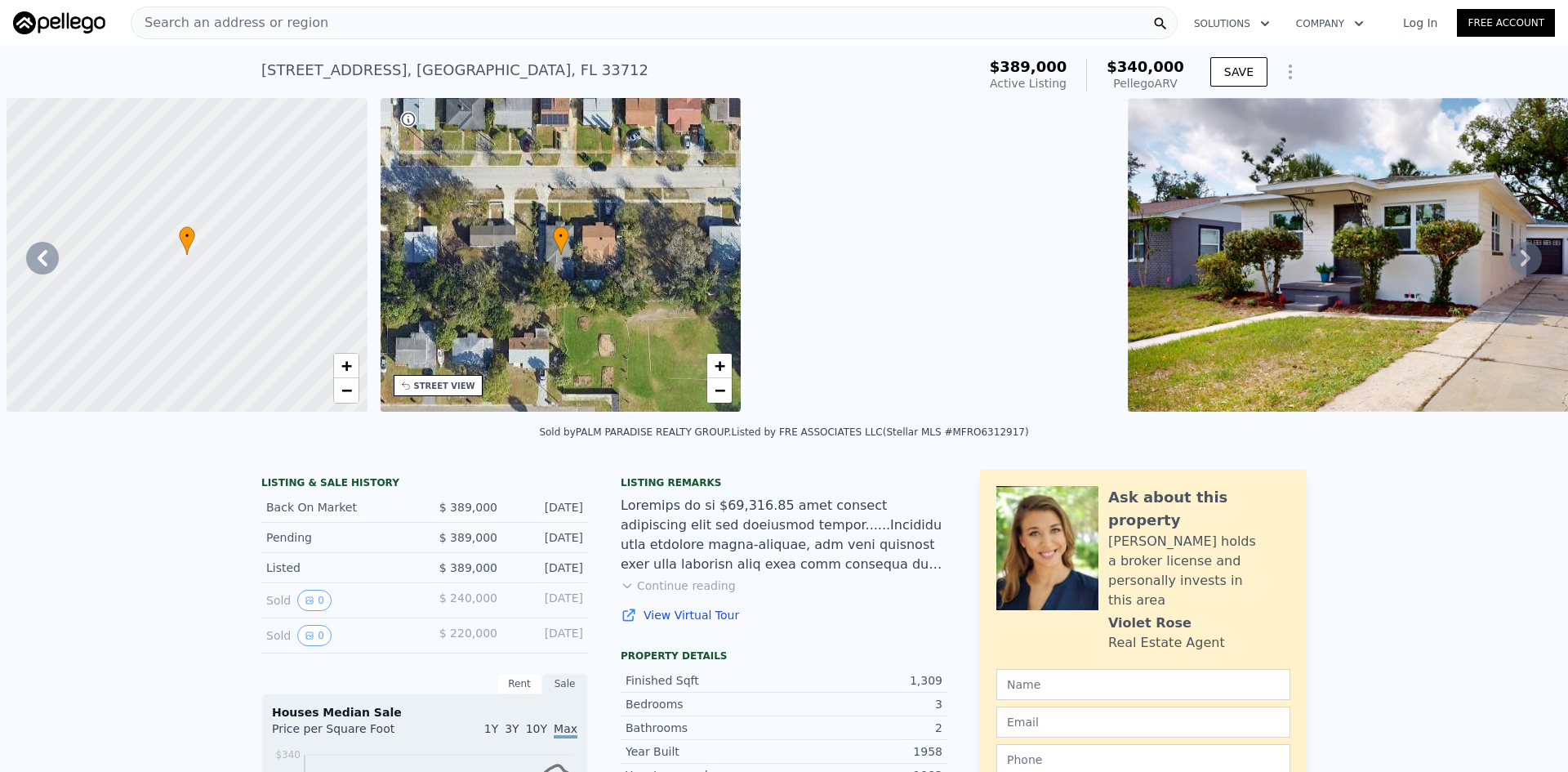
scroll to position [0, 1121]
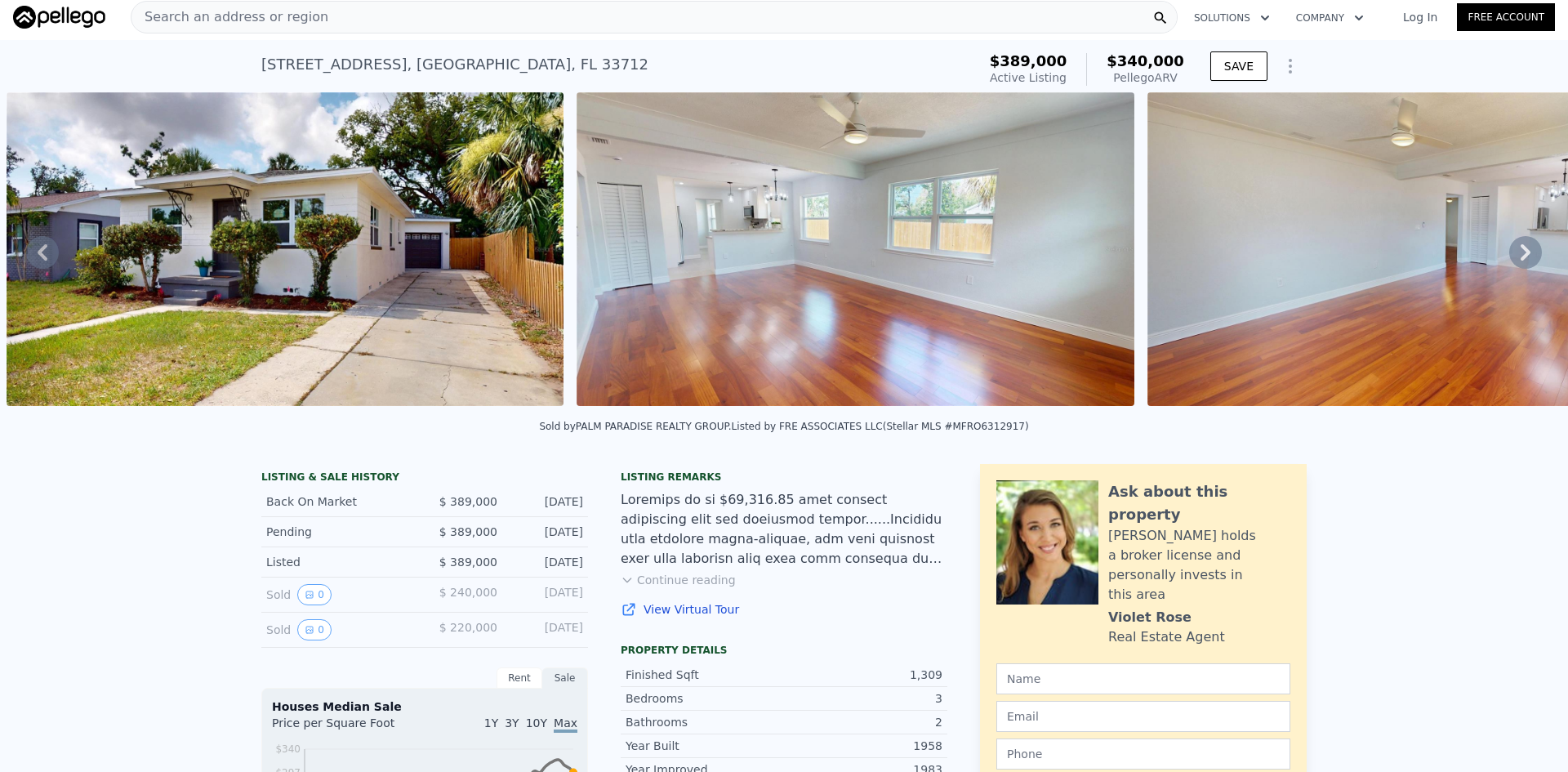
click at [1074, 12] on div "Search an address or region" at bounding box center [654, 17] width 1047 height 32
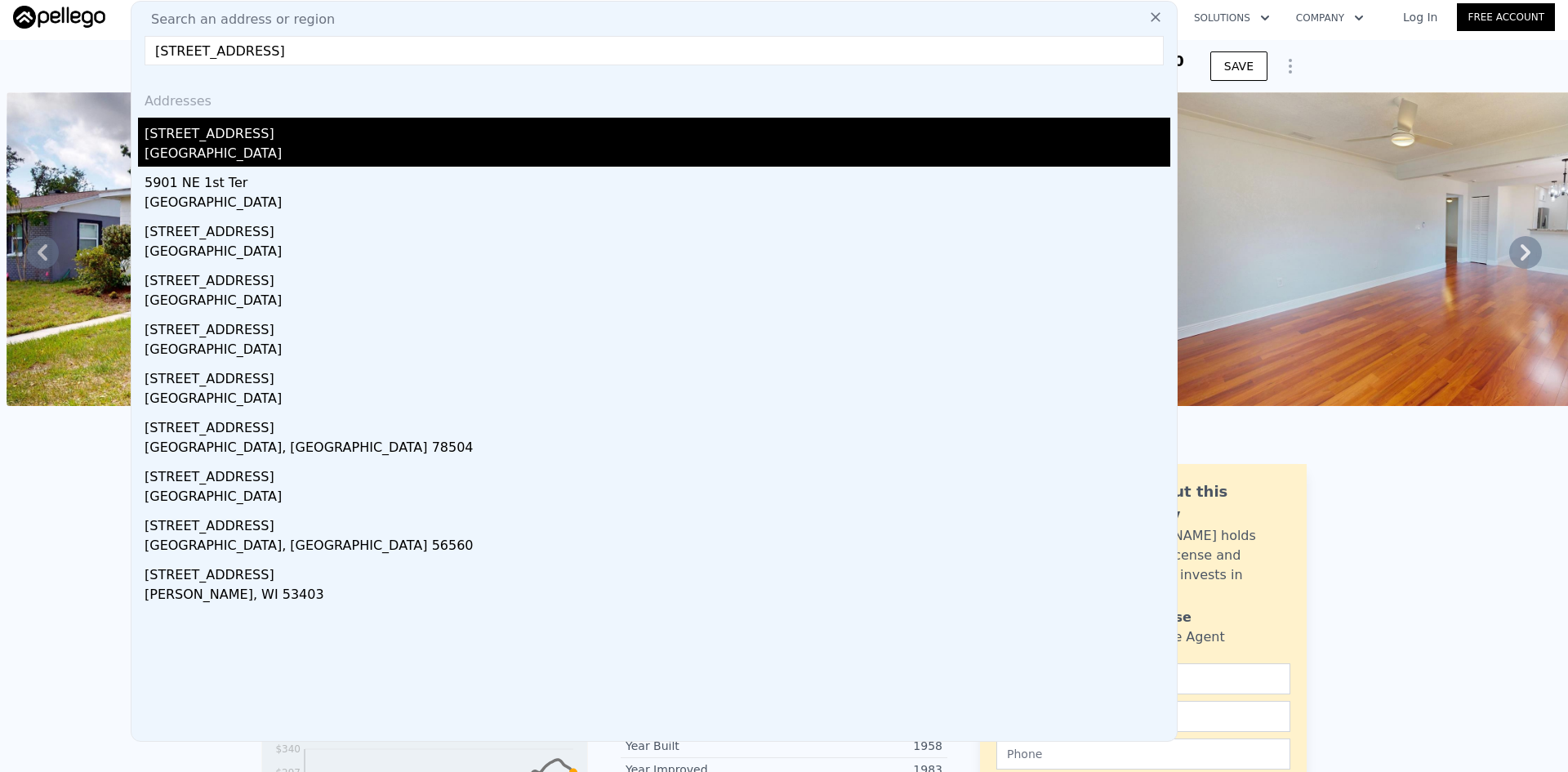
type input "[STREET_ADDRESS]"
click at [207, 130] on div "[STREET_ADDRESS]" at bounding box center [657, 131] width 1026 height 27
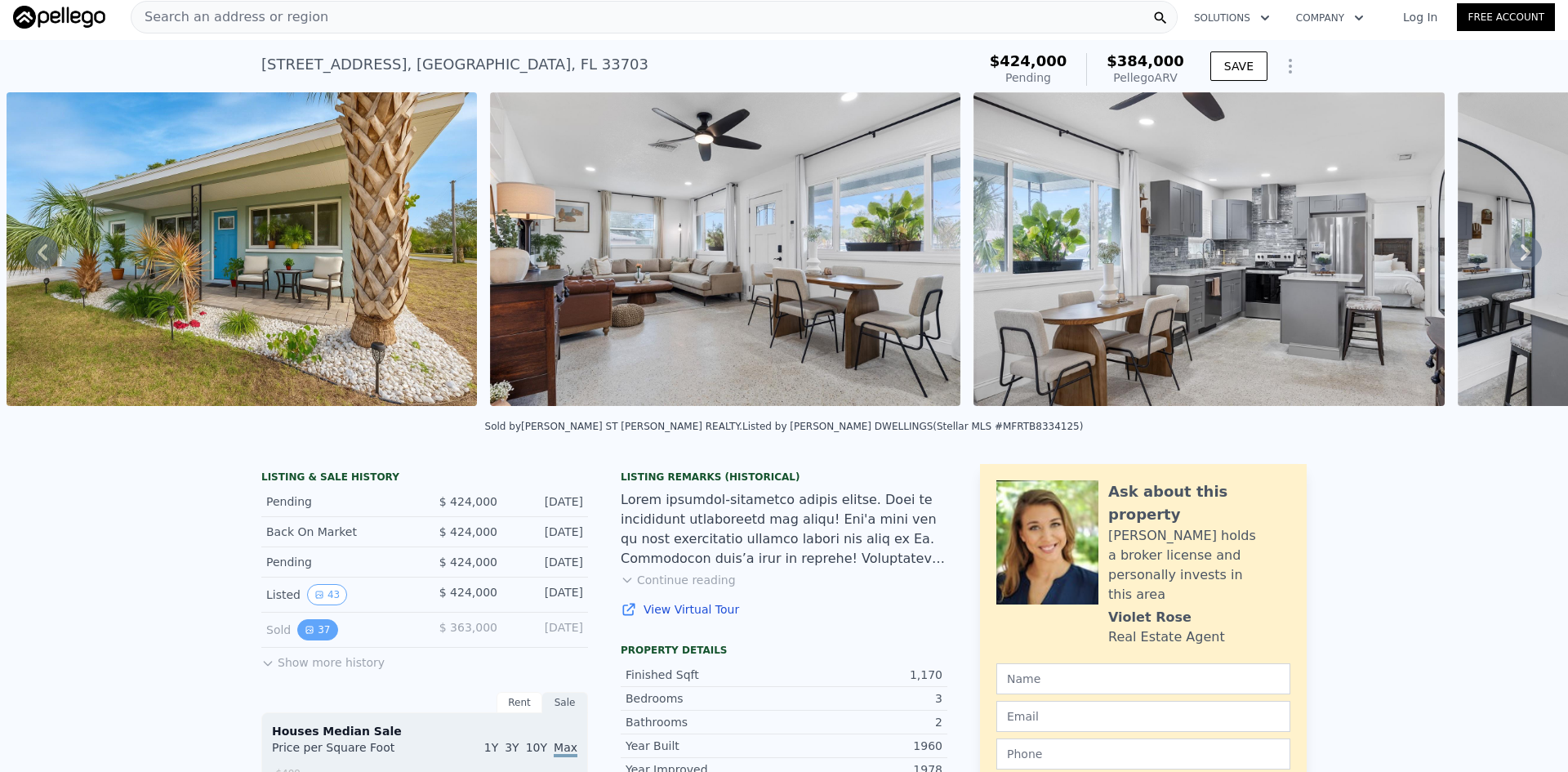
click at [306, 634] on icon "View historical data" at bounding box center [309, 630] width 10 height 10
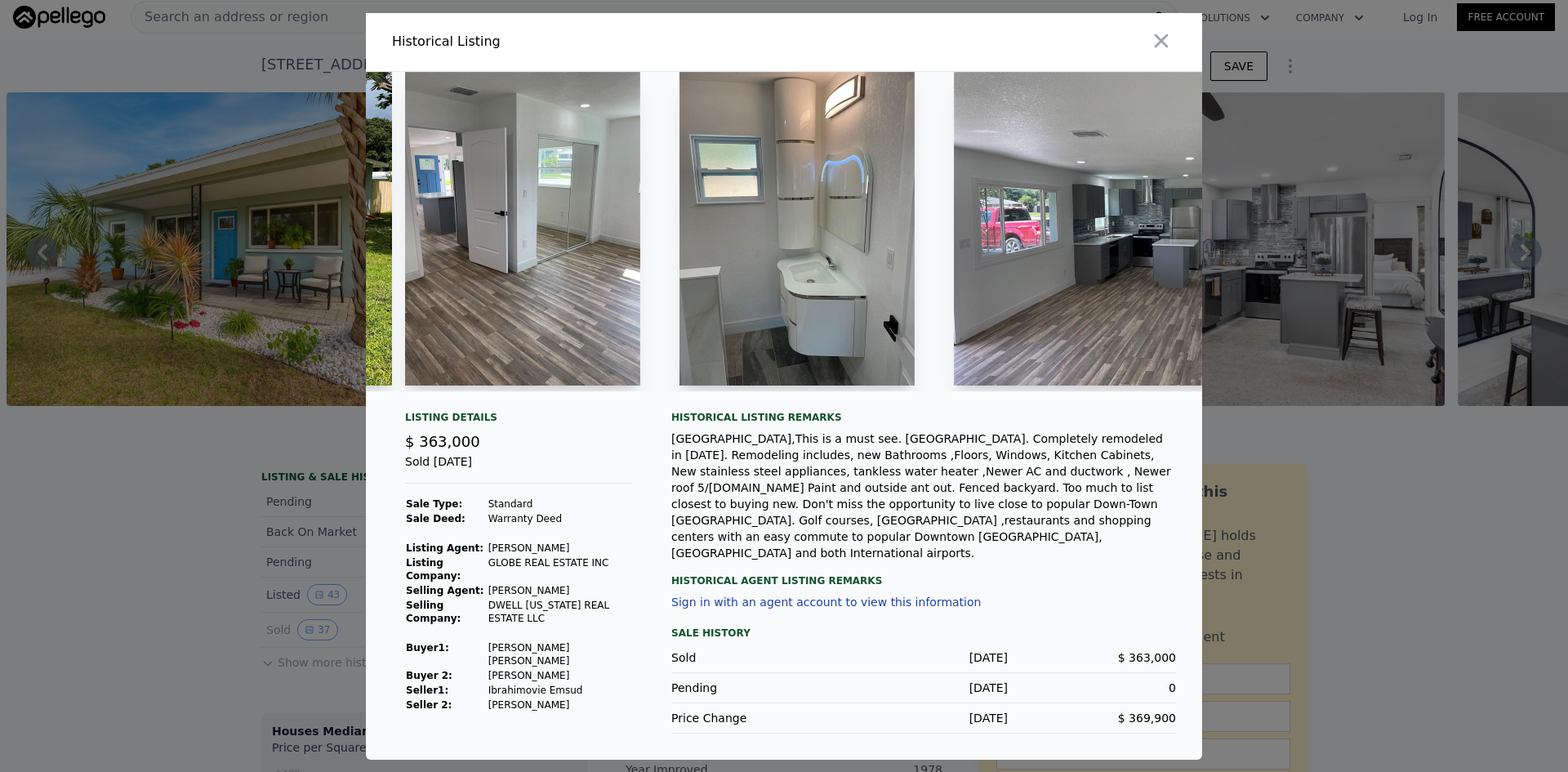
scroll to position [0, 10213]
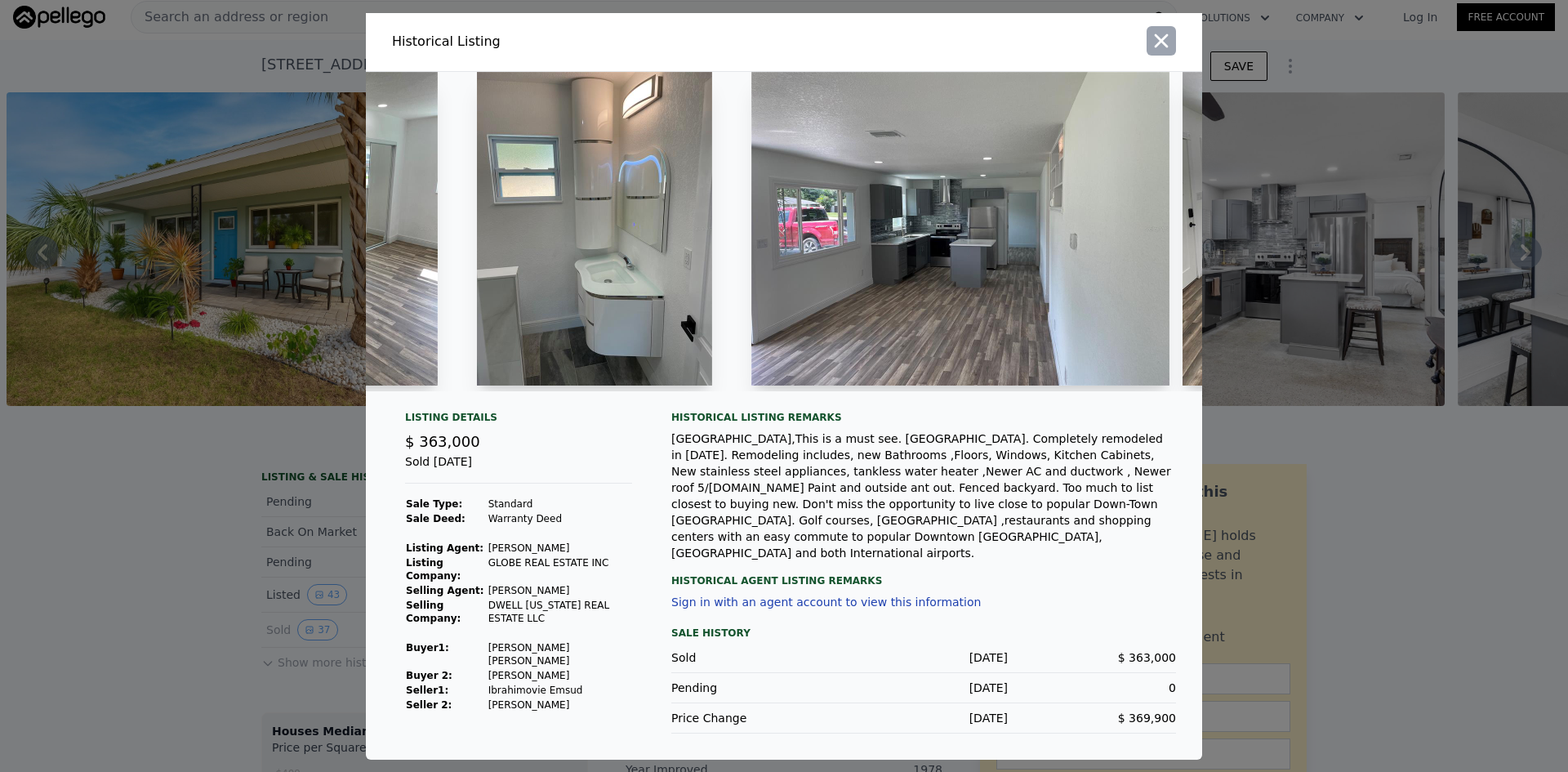
click at [1173, 51] on button "button" at bounding box center [1161, 41] width 29 height 29
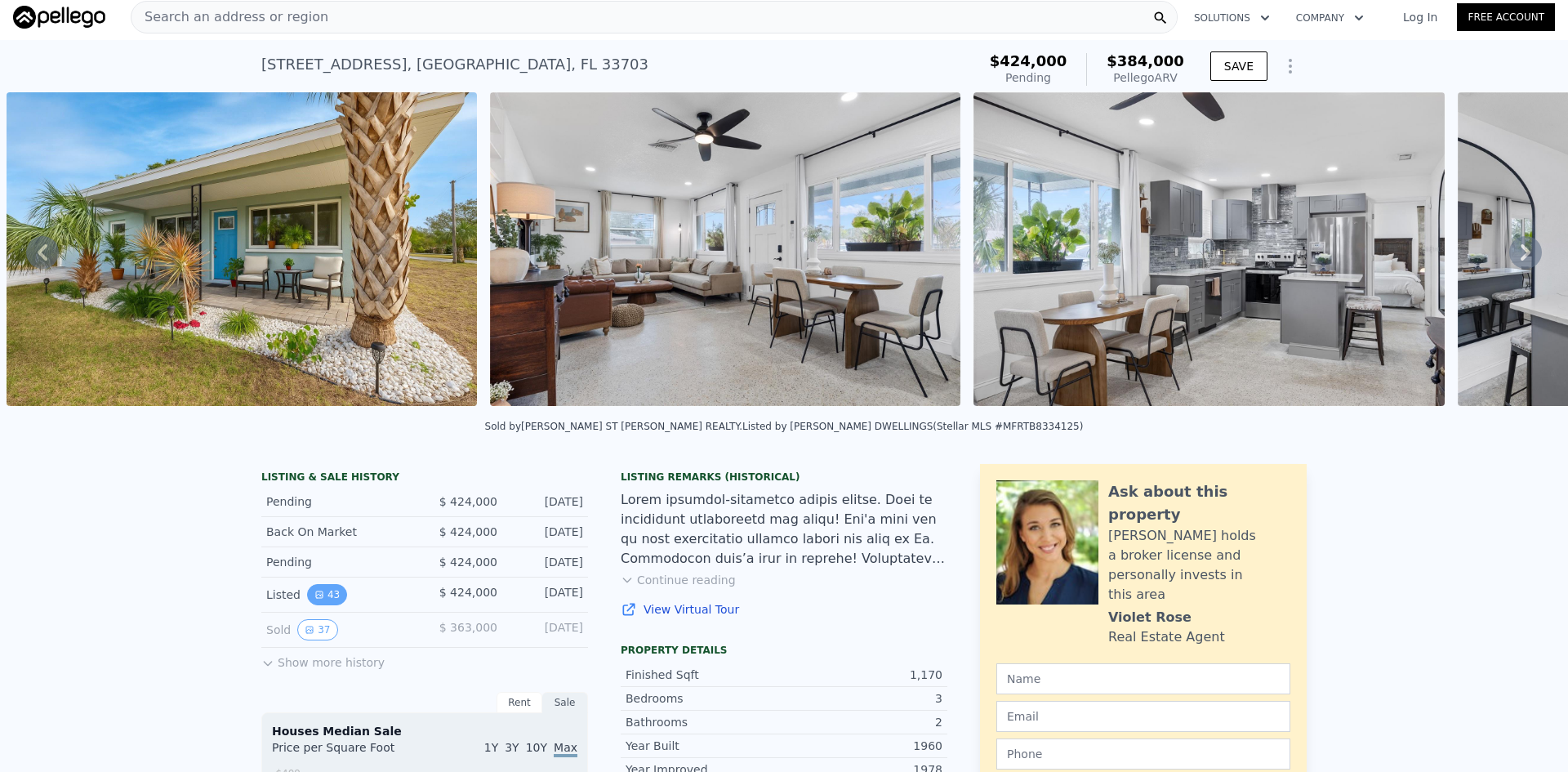
click at [318, 600] on button "43" at bounding box center [327, 595] width 40 height 22
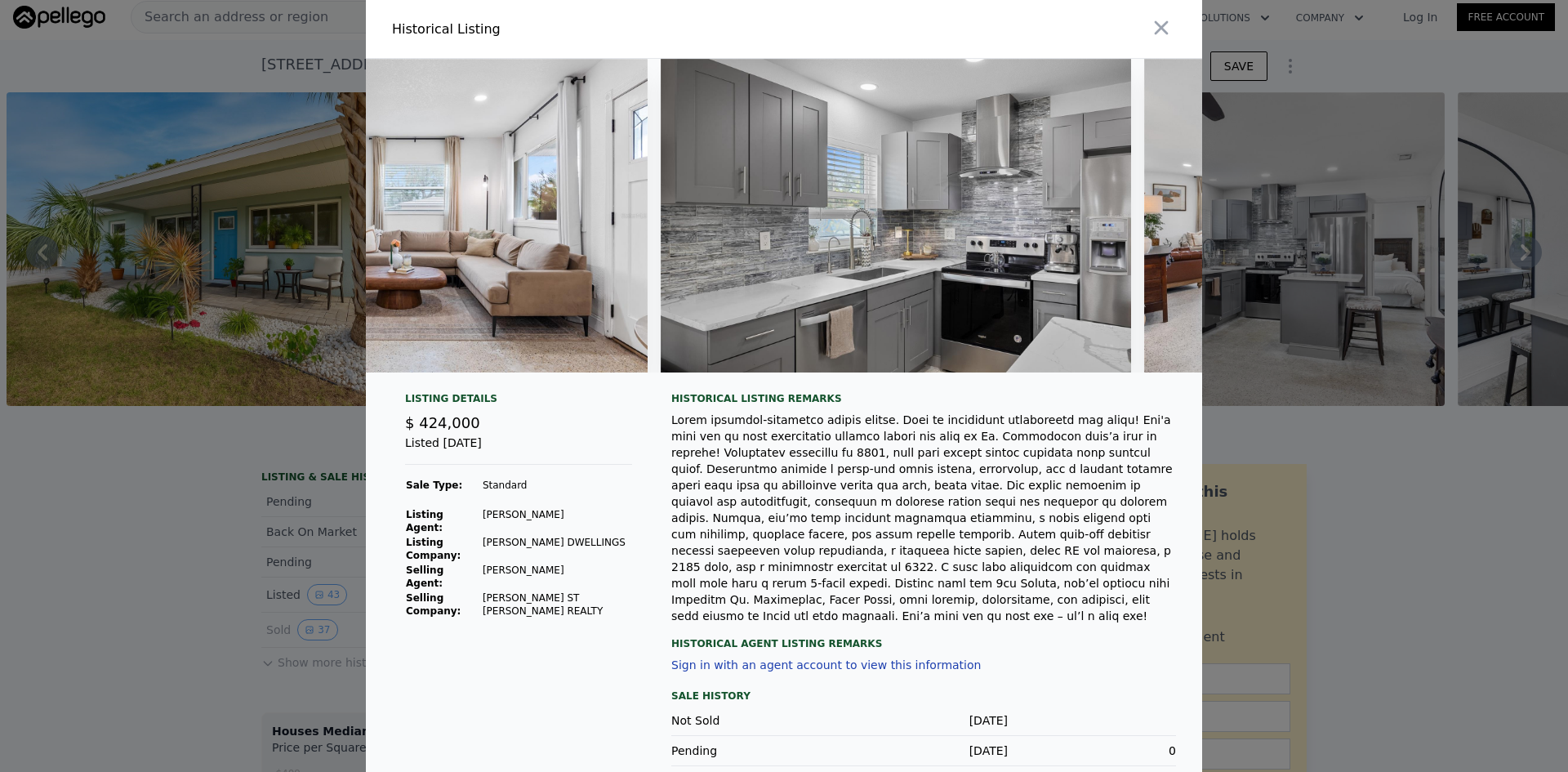
scroll to position [0, 2712]
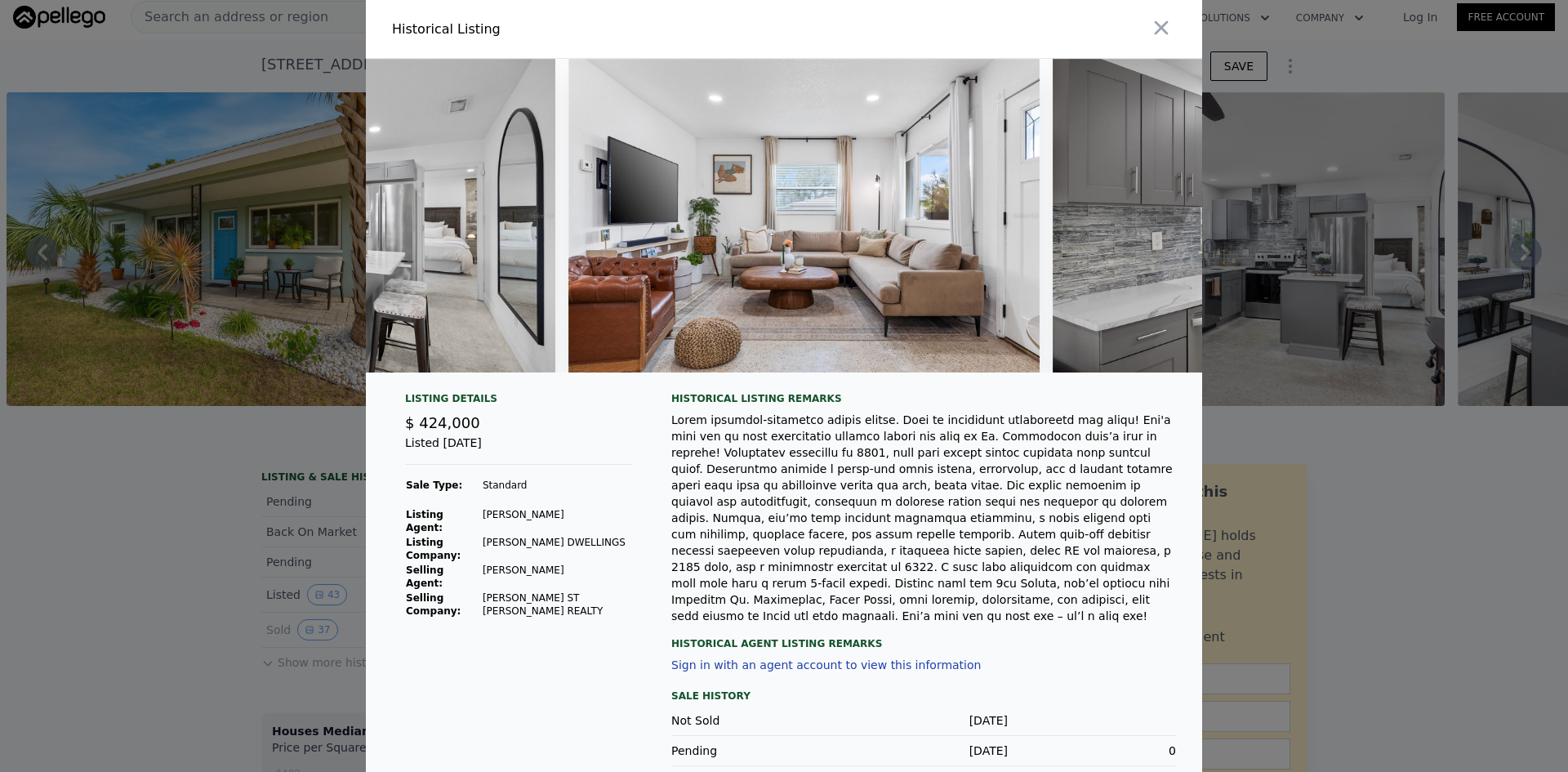
click at [153, 493] on div at bounding box center [784, 386] width 1568 height 772
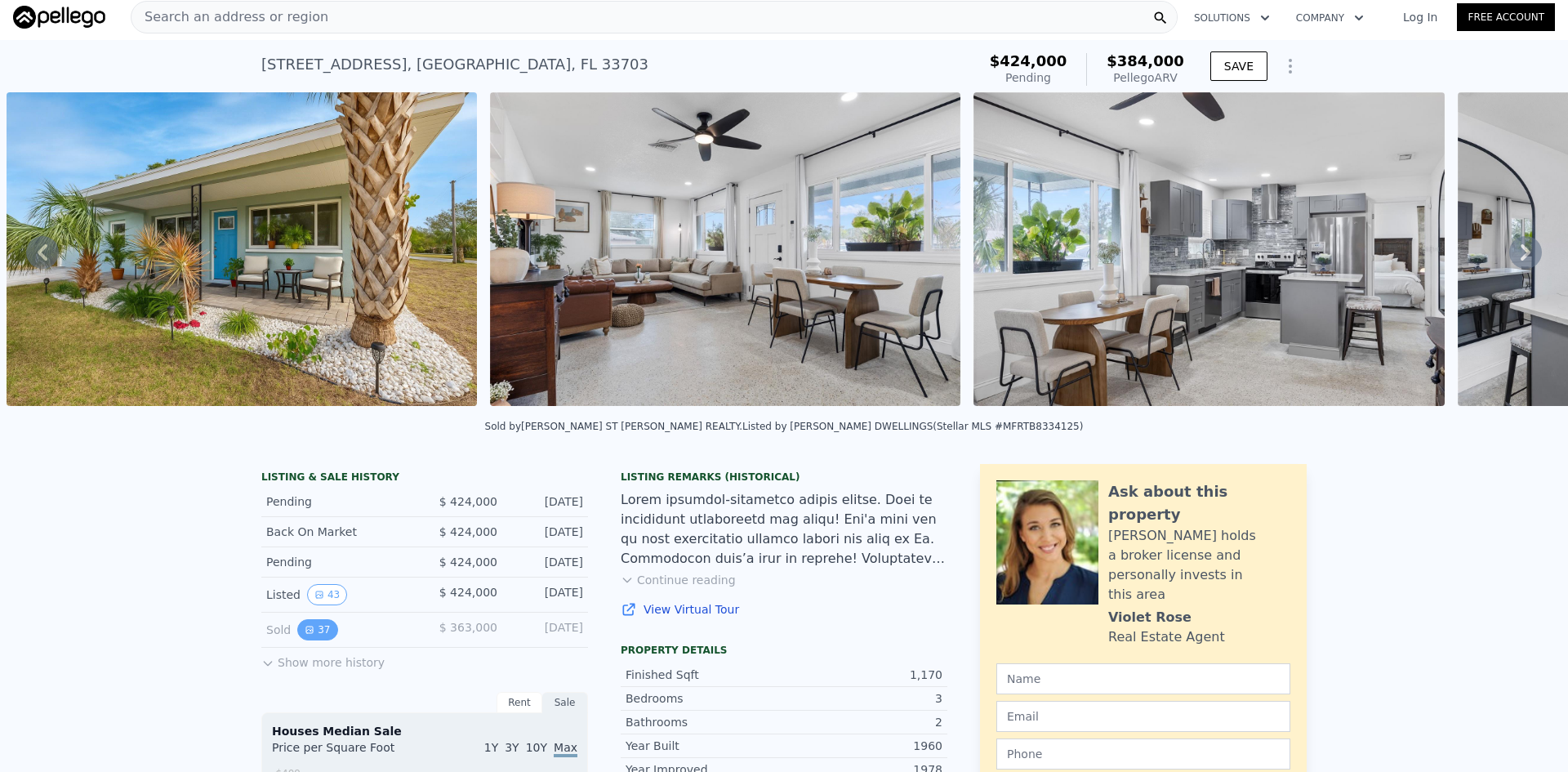
click at [312, 639] on button "37" at bounding box center [318, 630] width 40 height 22
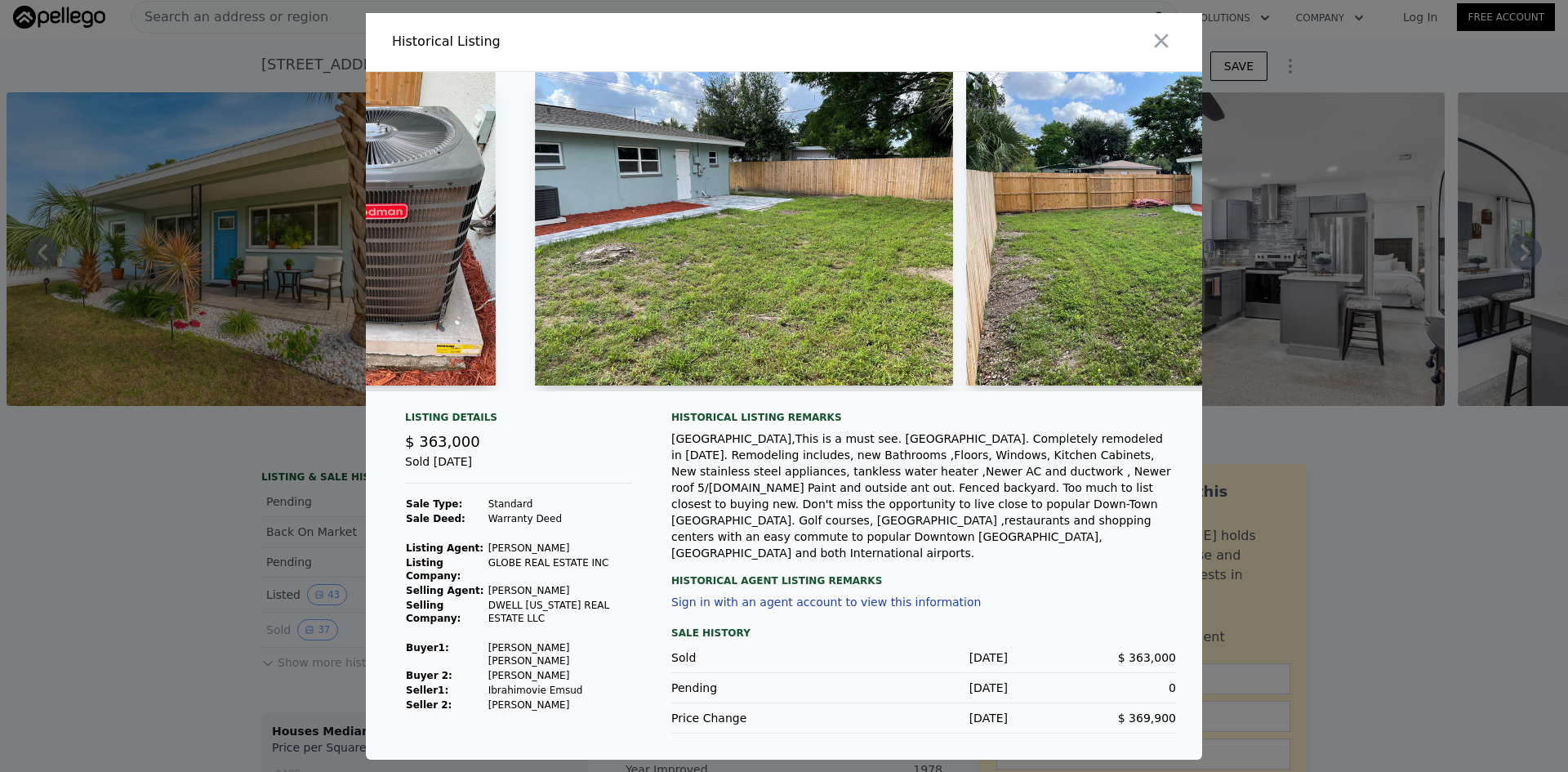
scroll to position [0, 4522]
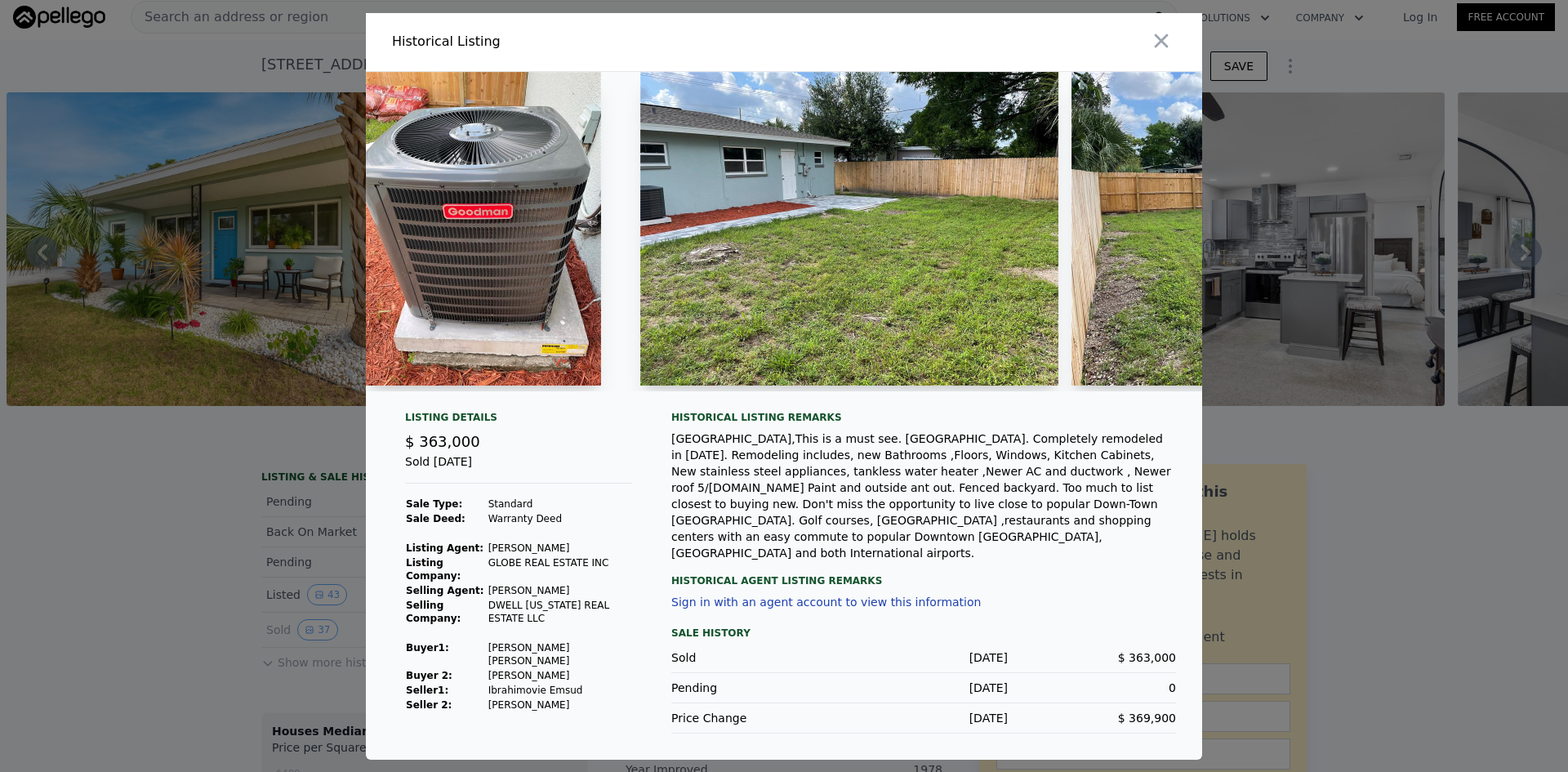
click at [312, 606] on div at bounding box center [784, 386] width 1568 height 772
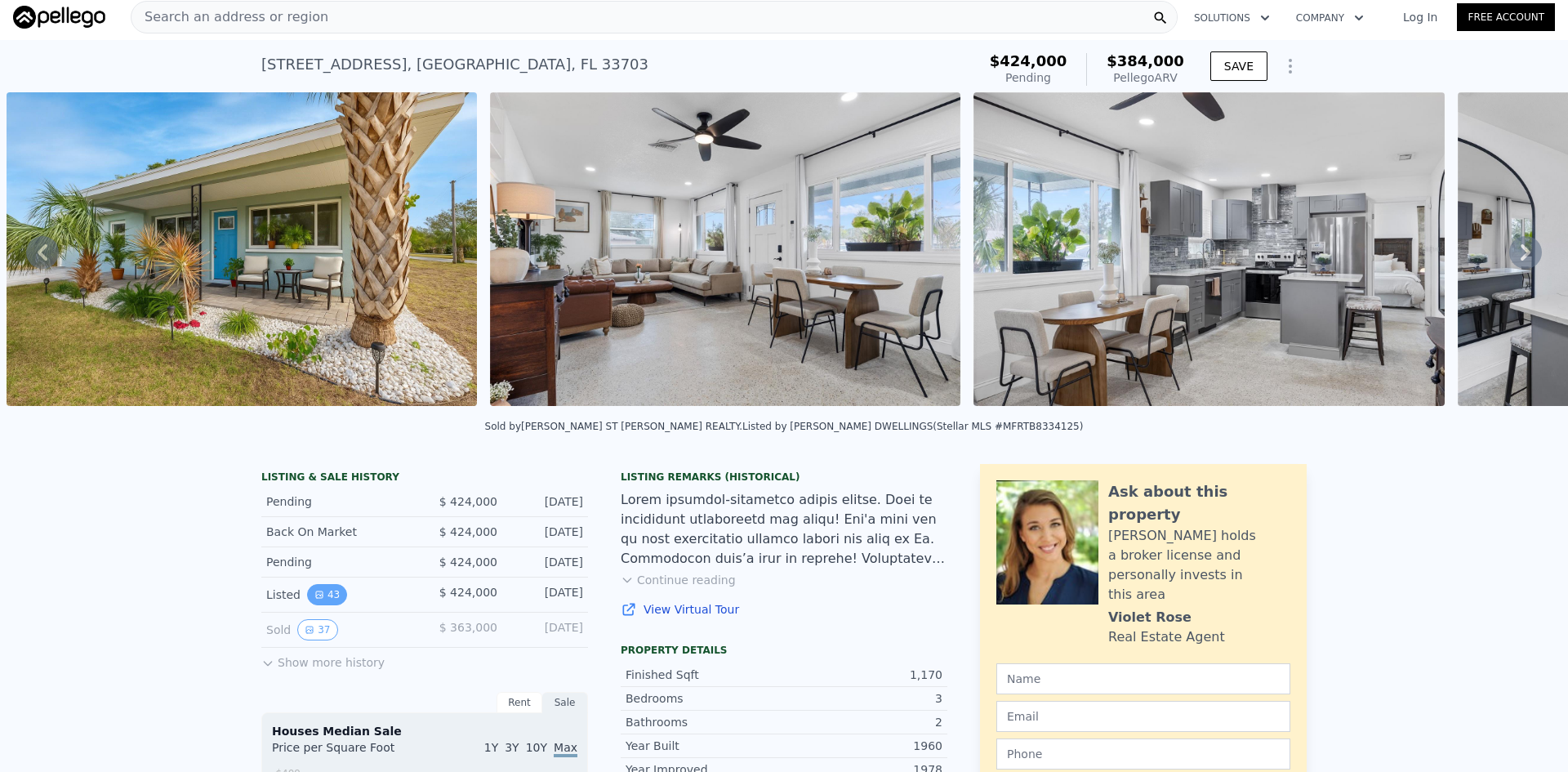
click at [316, 598] on icon "View historical data" at bounding box center [319, 595] width 7 height 7
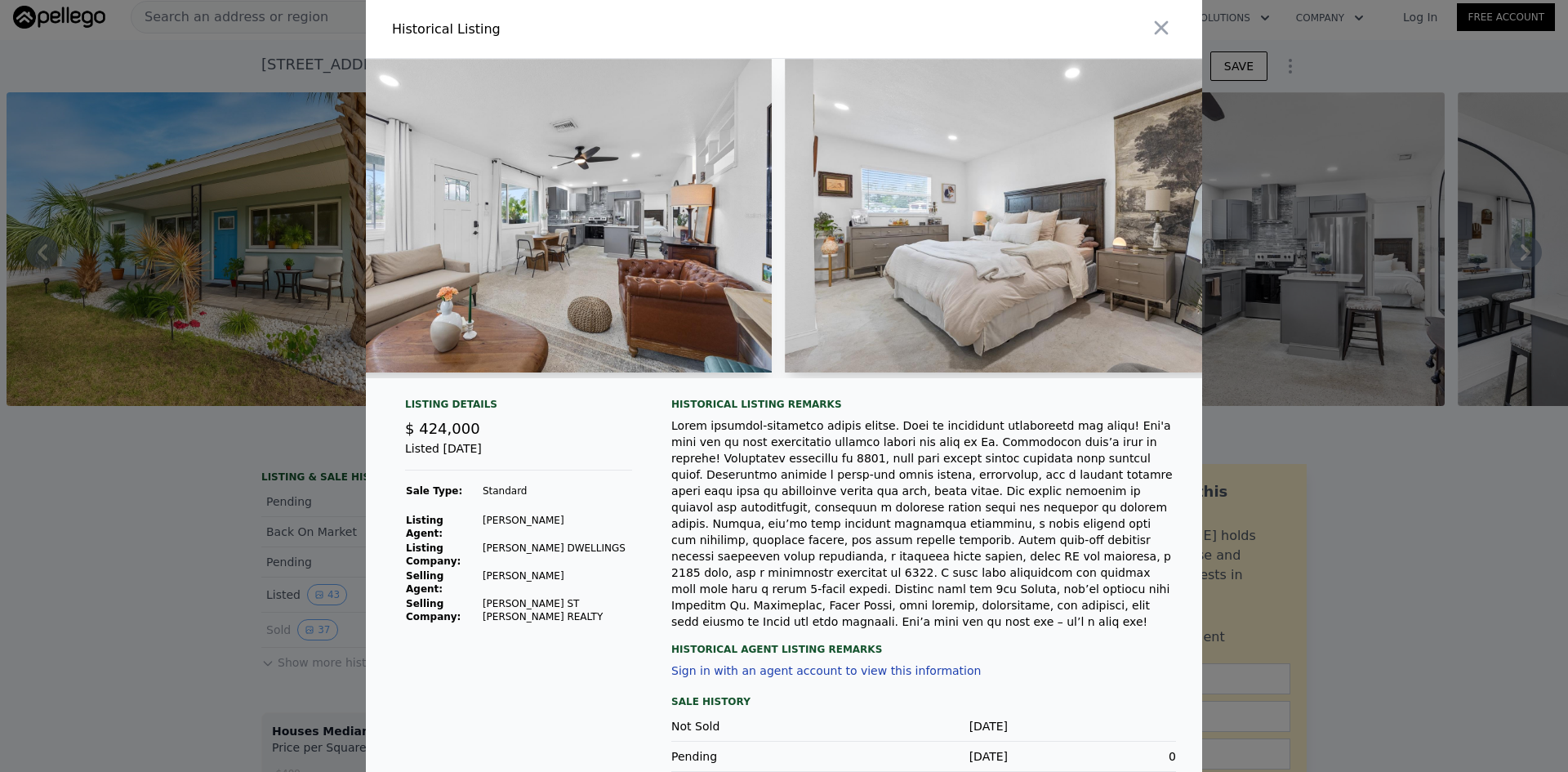
scroll to position [0, 5916]
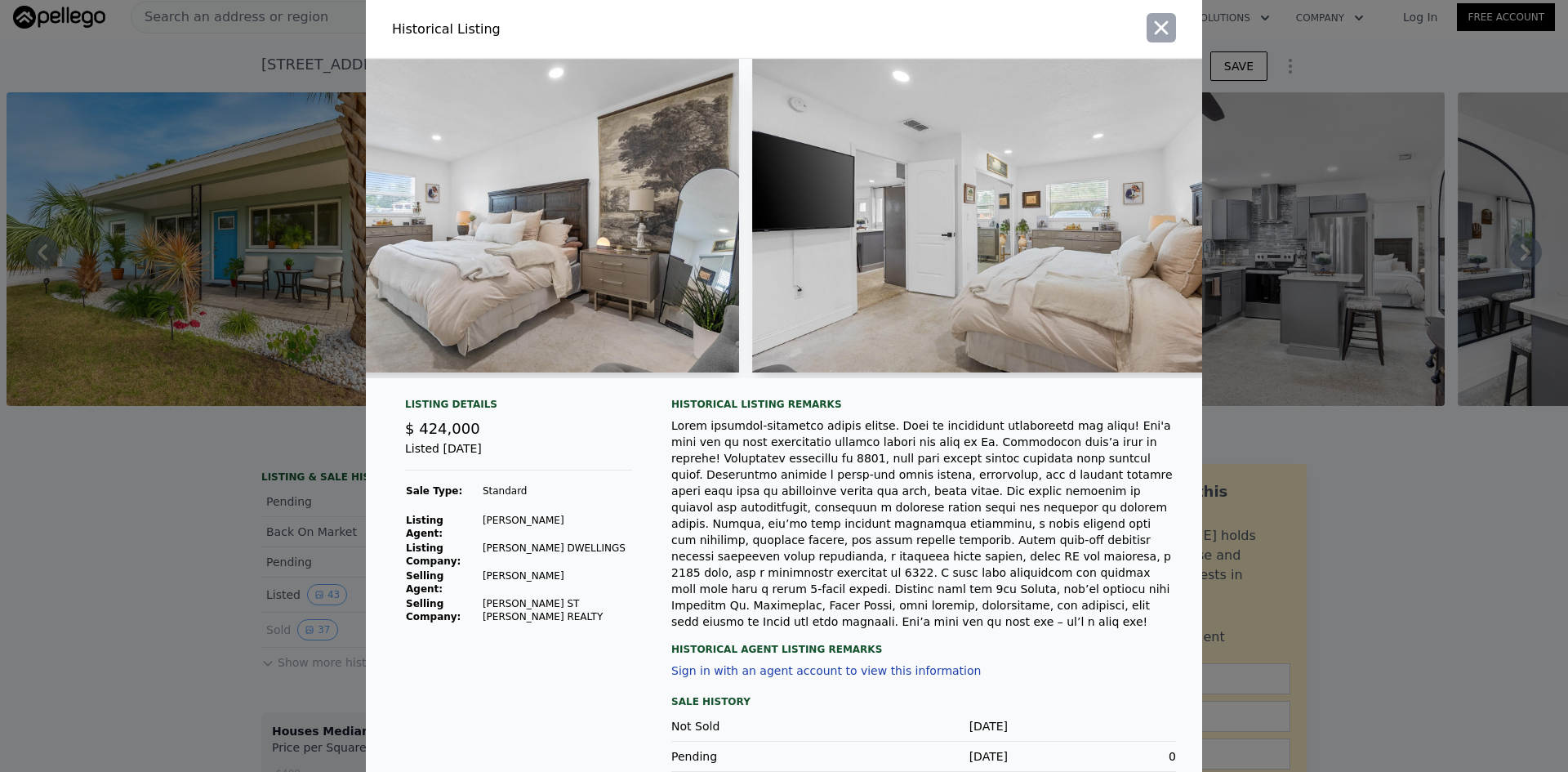
click at [1160, 31] on icon "button" at bounding box center [1162, 28] width 14 height 14
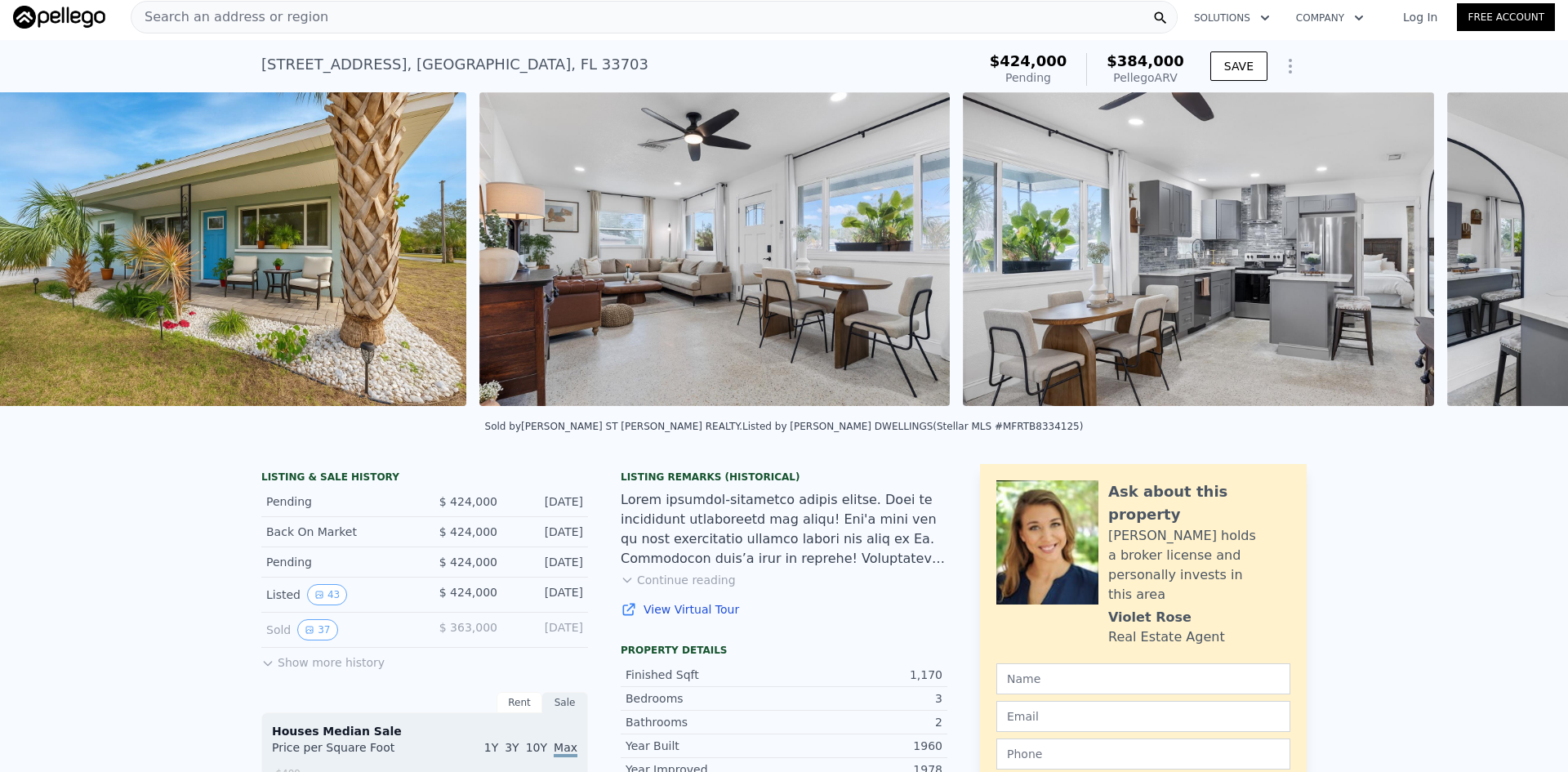
scroll to position [0, 1121]
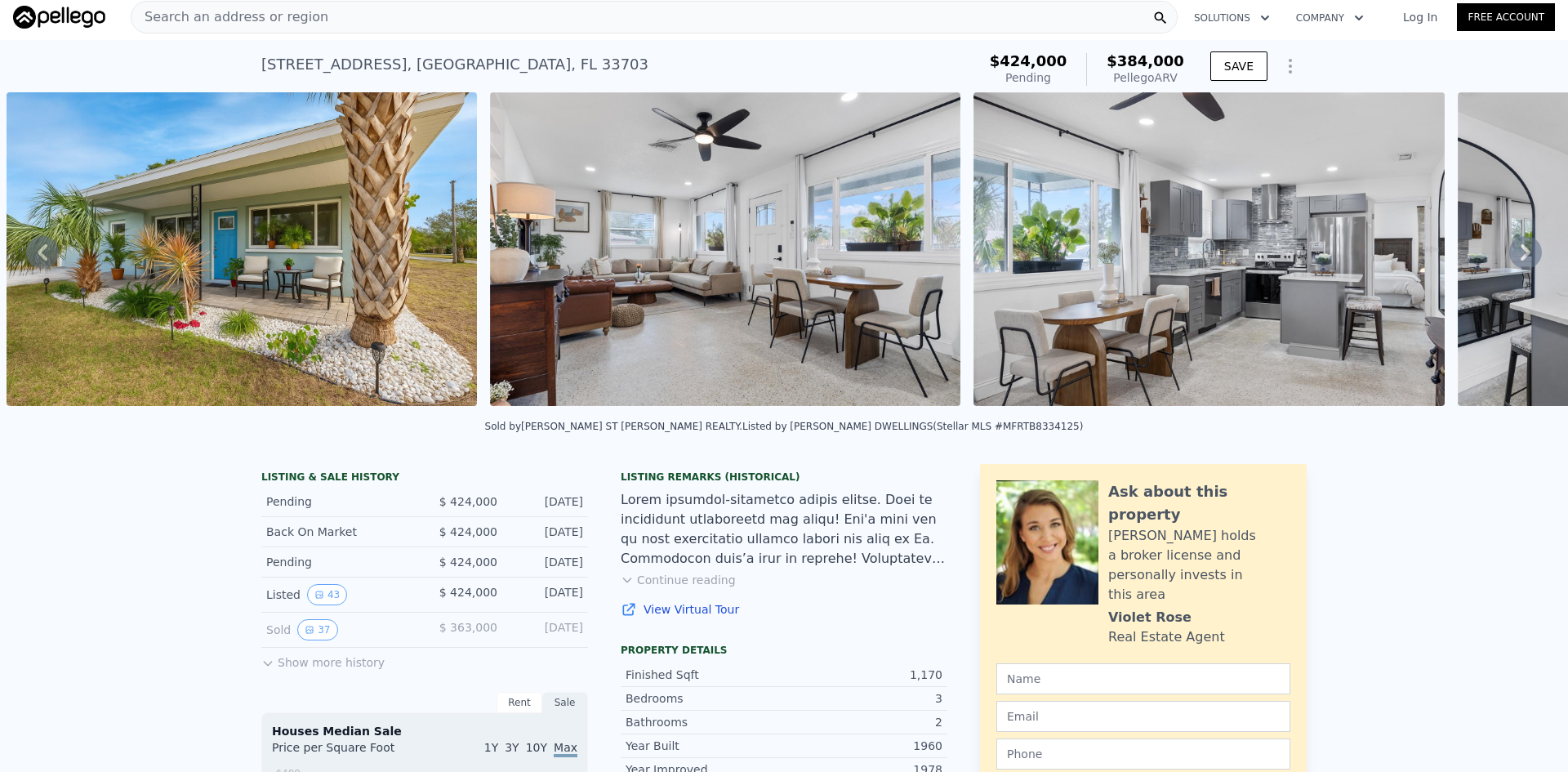
click at [575, 346] on img at bounding box center [725, 249] width 470 height 313
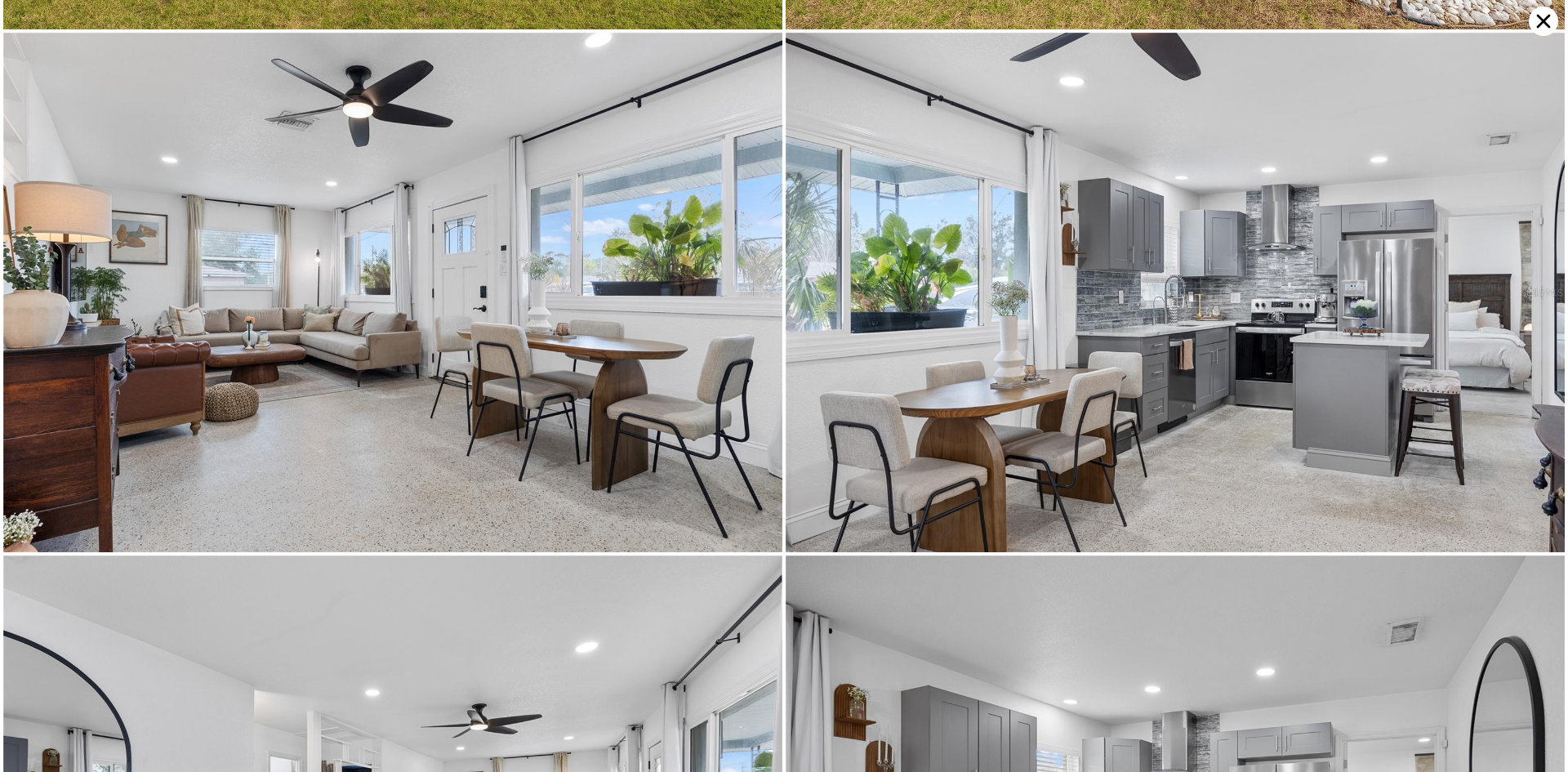
scroll to position [519, 0]
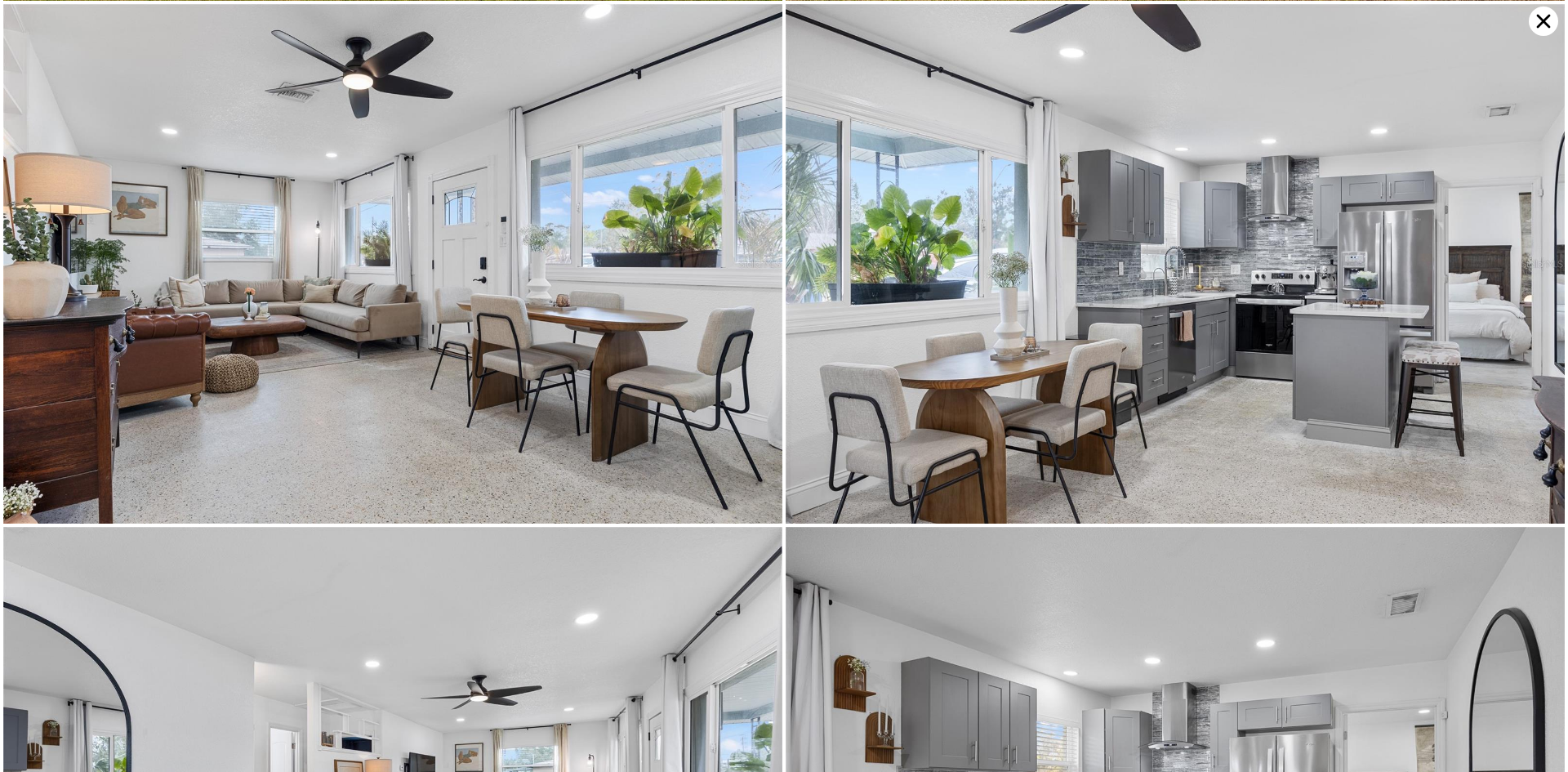
click at [1539, 12] on icon at bounding box center [1543, 21] width 29 height 29
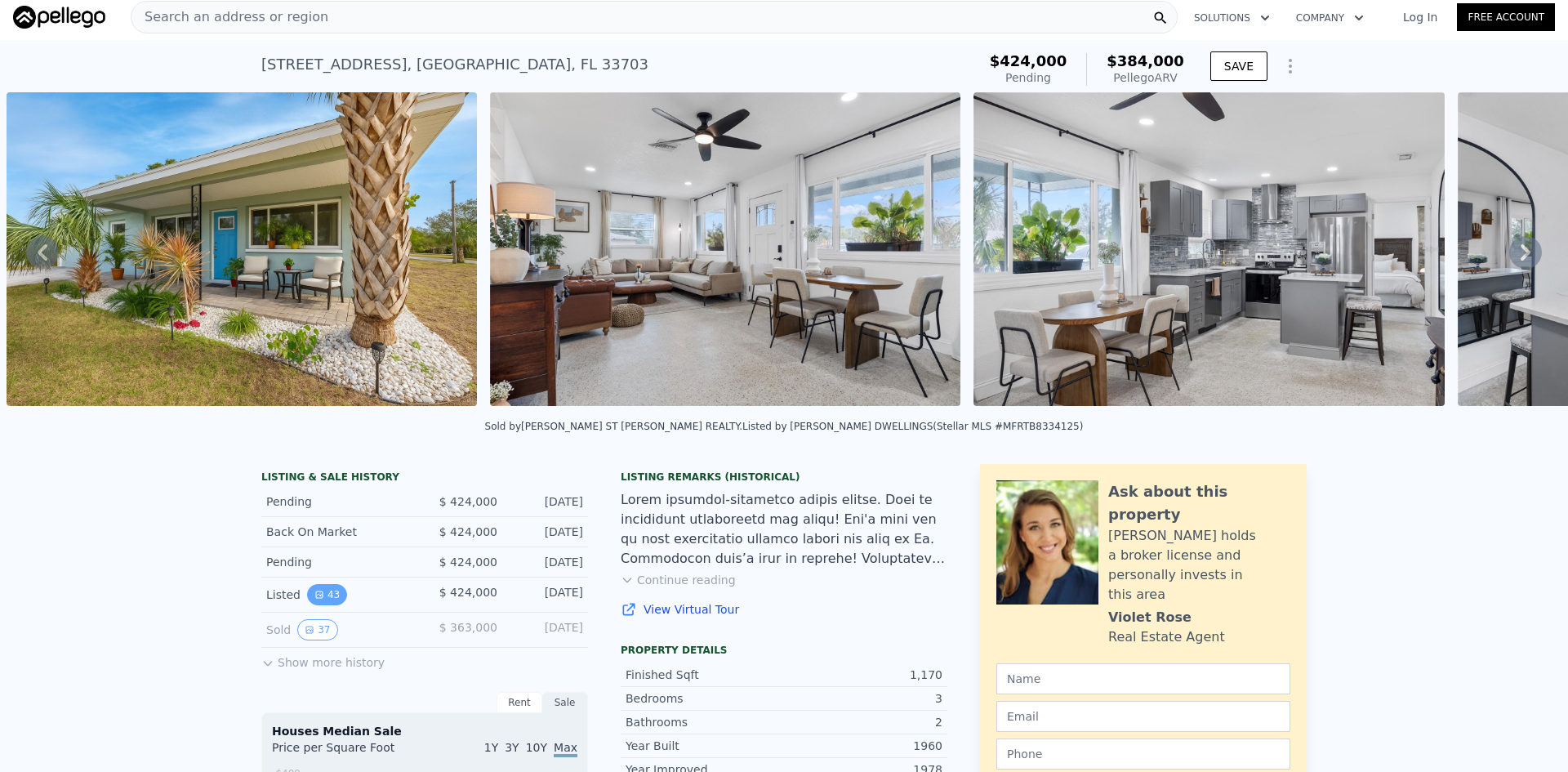
click at [330, 604] on button "43" at bounding box center [327, 595] width 40 height 22
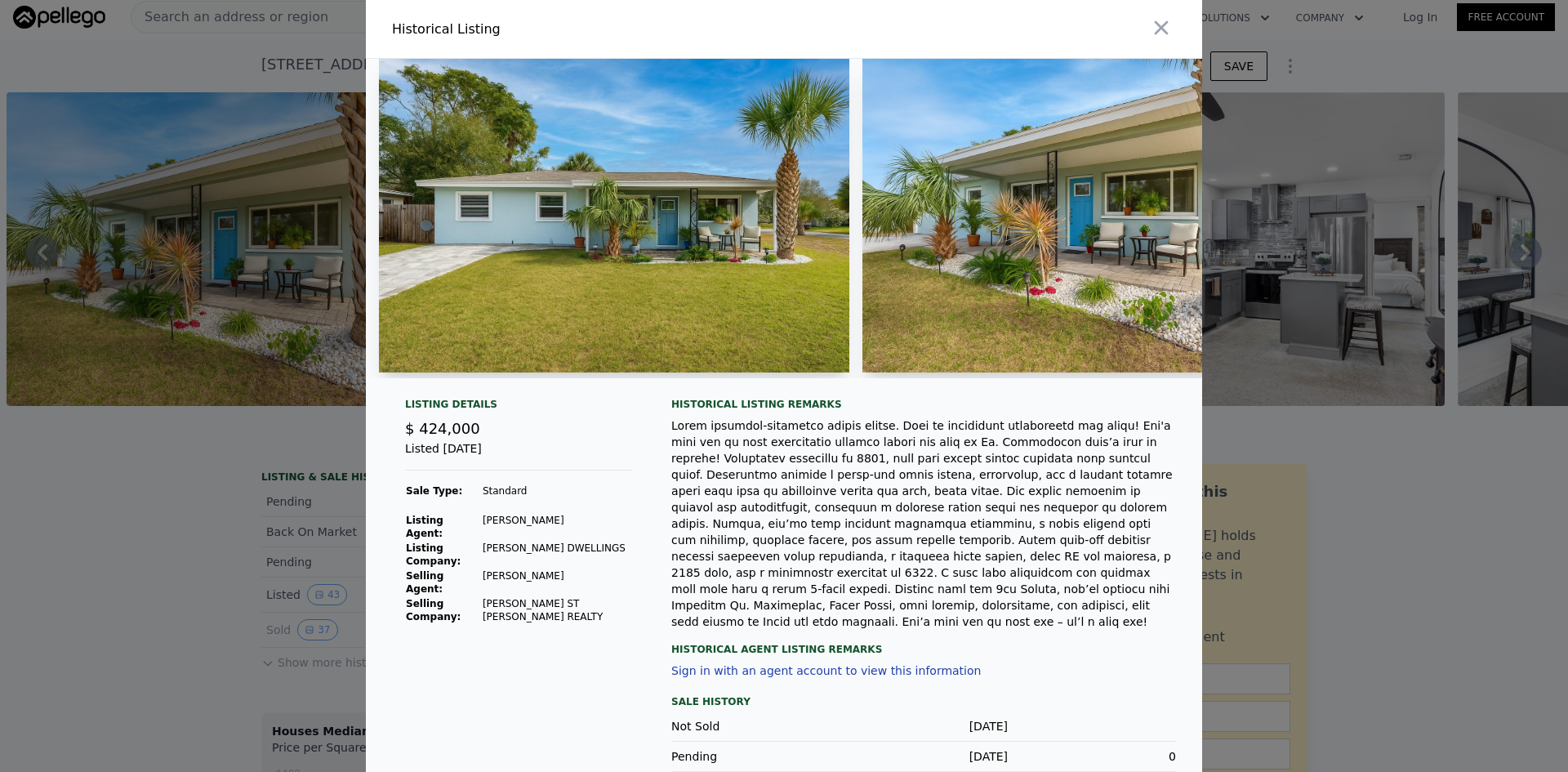
click at [570, 294] on img at bounding box center [614, 216] width 470 height 313
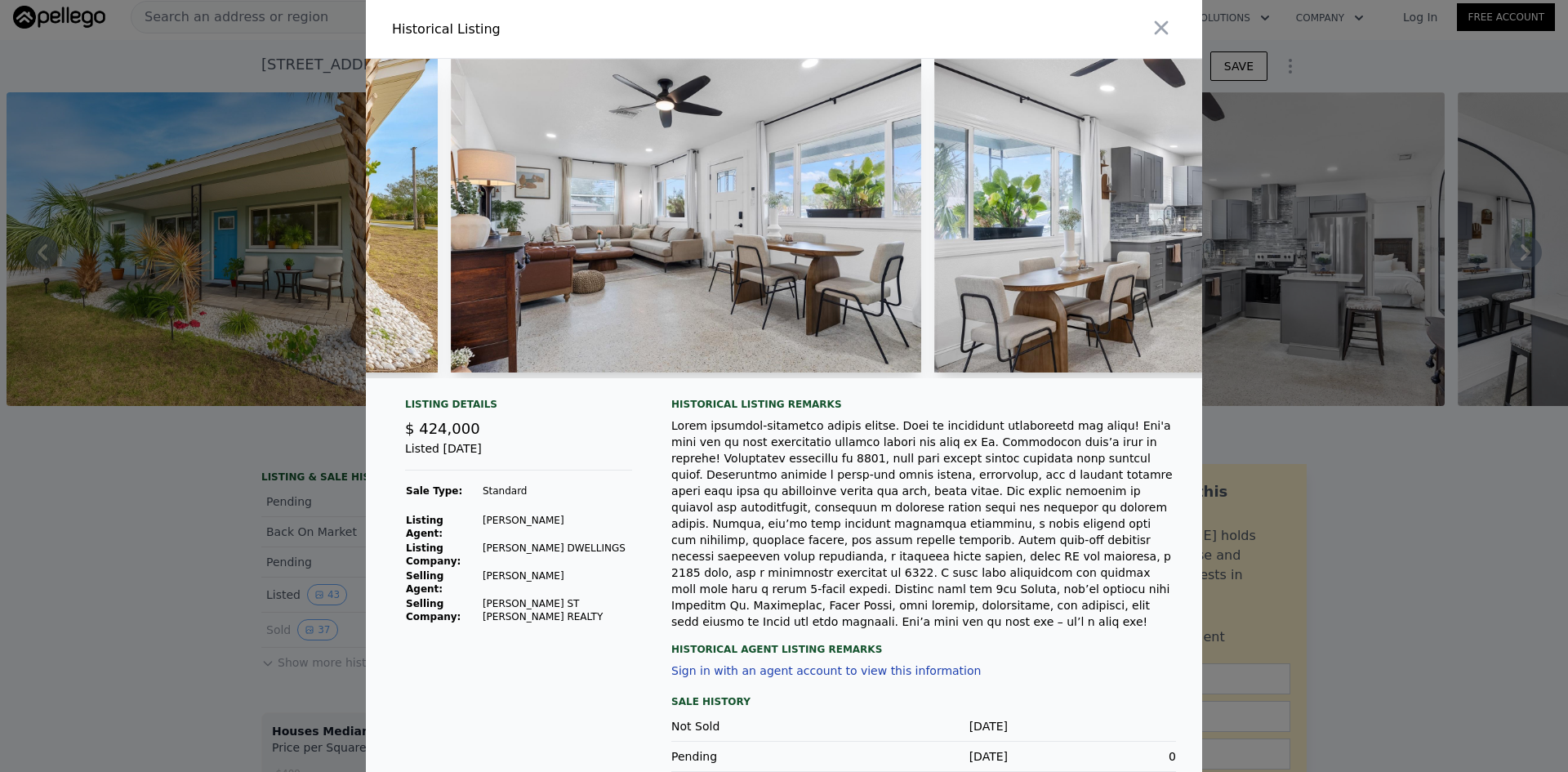
scroll to position [0, 1049]
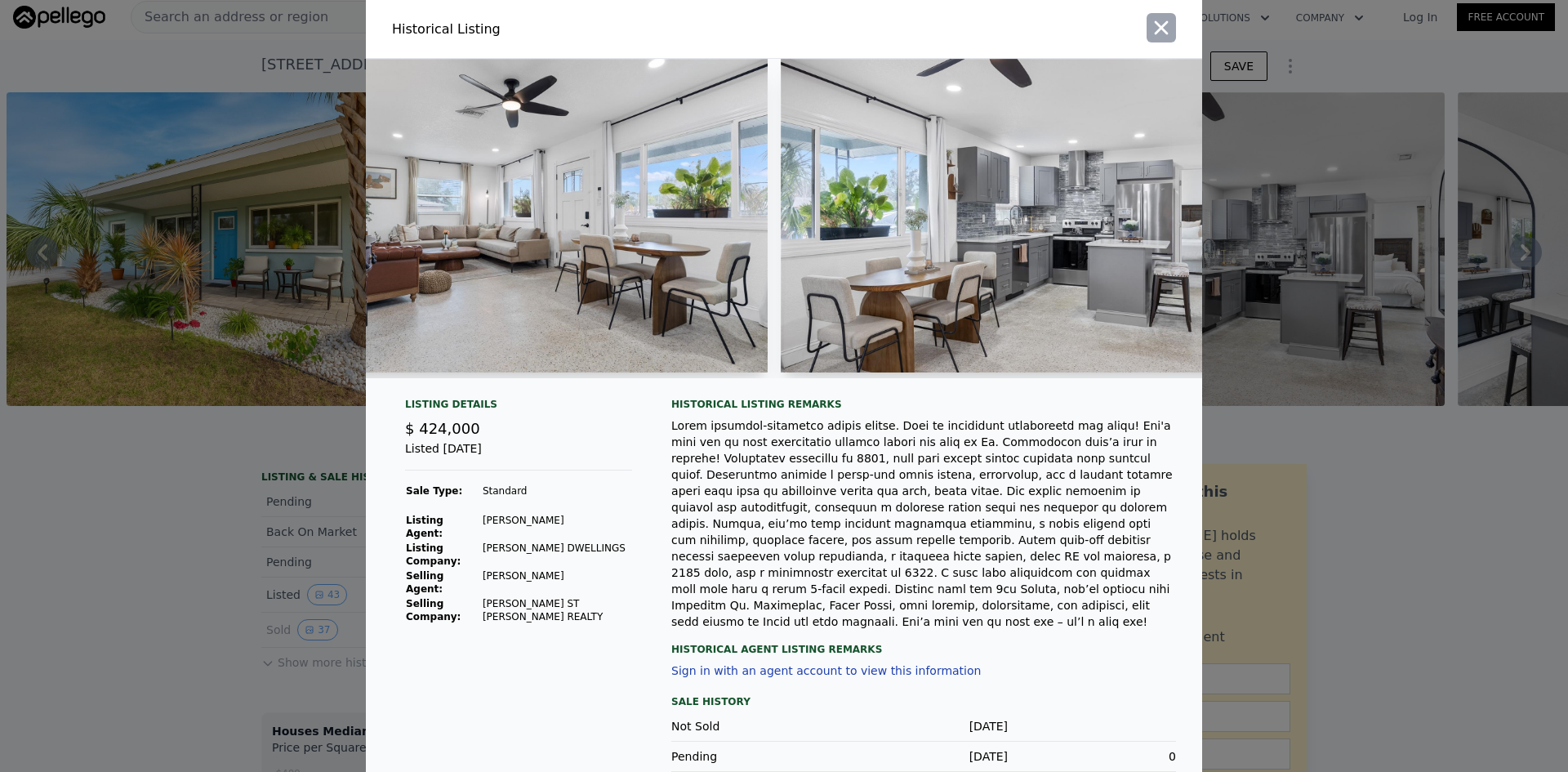
click at [1166, 26] on icon "button" at bounding box center [1162, 28] width 23 height 23
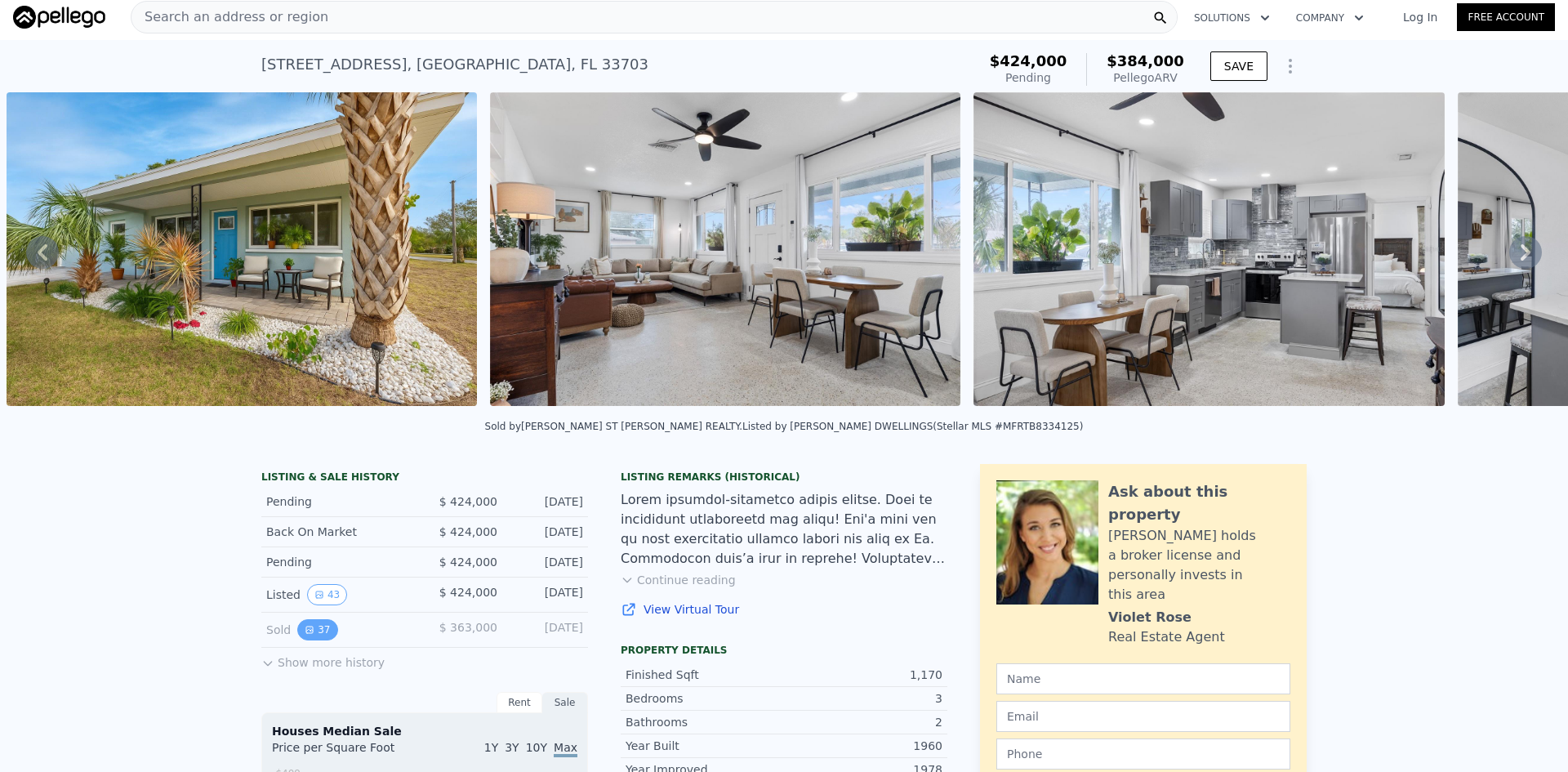
click at [323, 640] on button "37" at bounding box center [318, 630] width 40 height 22
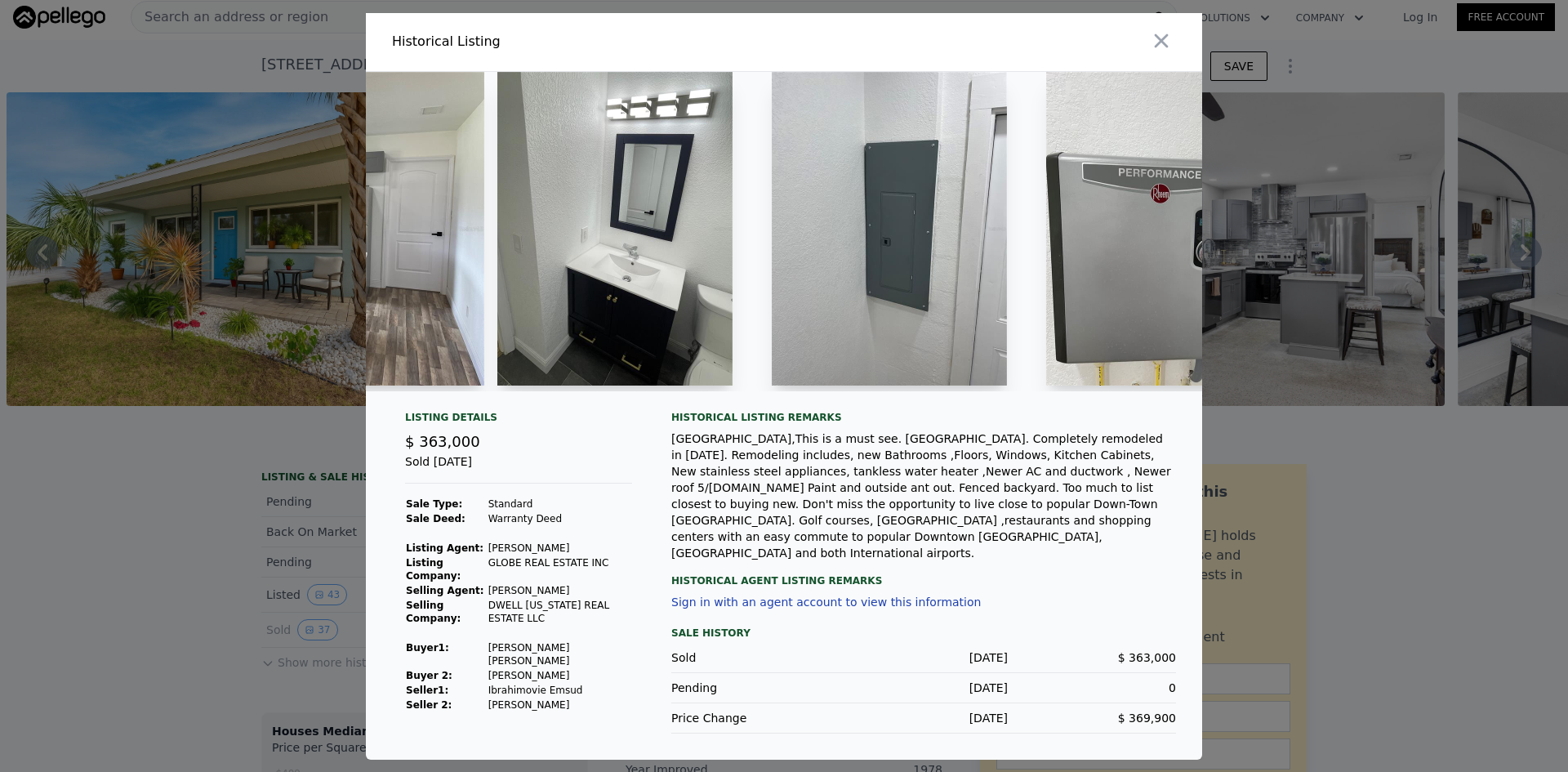
scroll to position [0, 7970]
